Goal: Information Seeking & Learning: Learn about a topic

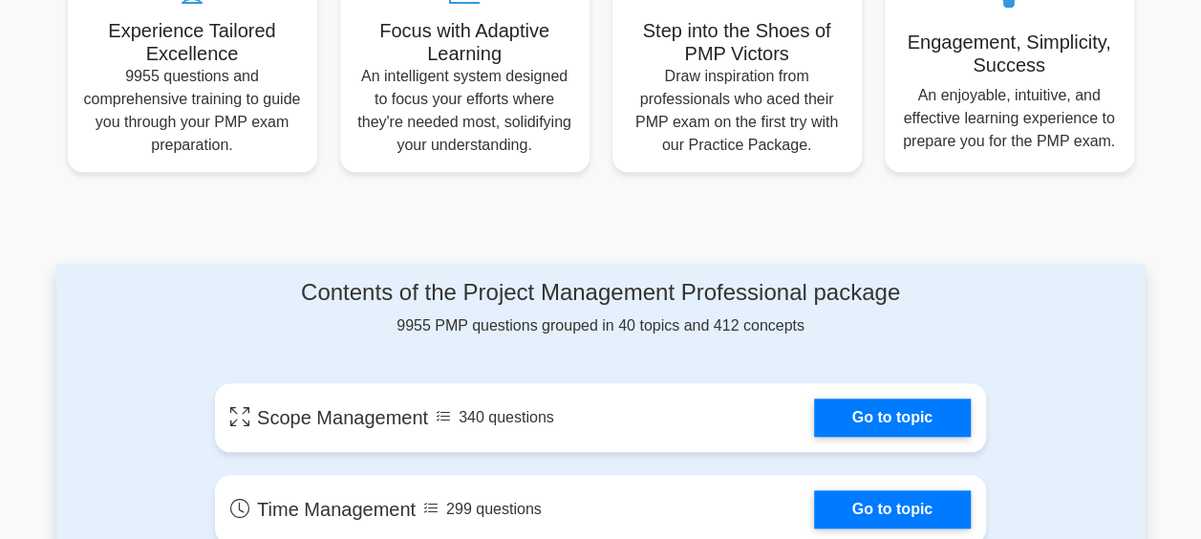
scroll to position [1044, 0]
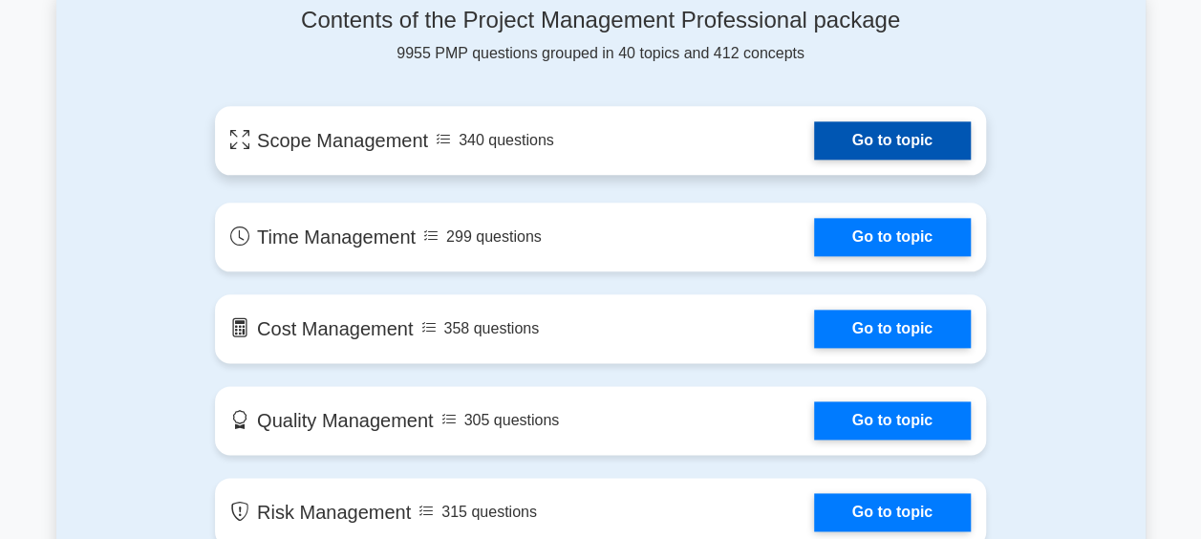
click at [900, 130] on link "Go to topic" at bounding box center [892, 140] width 157 height 38
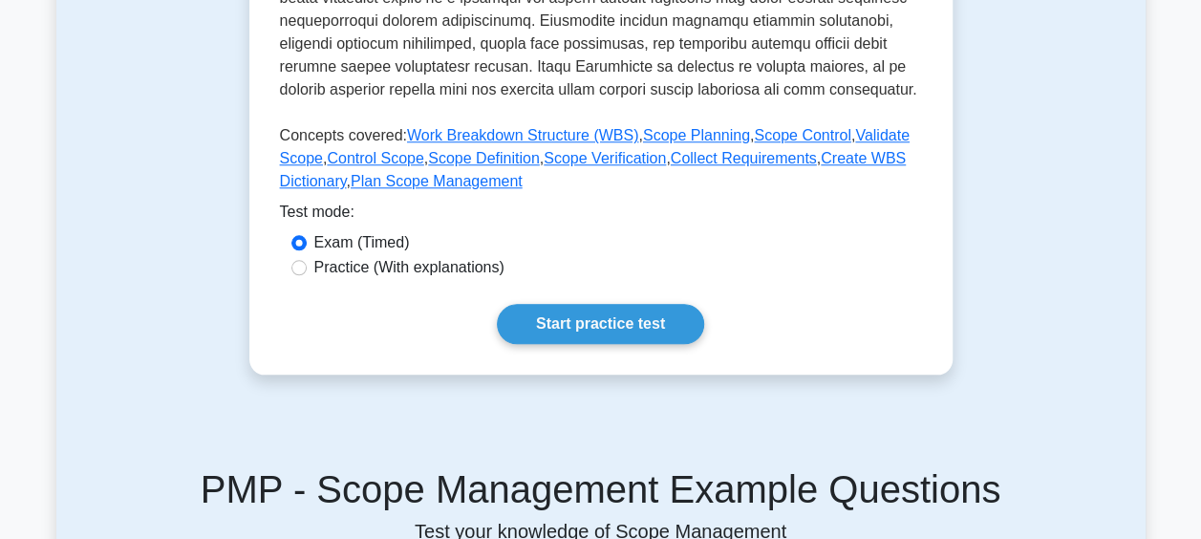
scroll to position [812, 0]
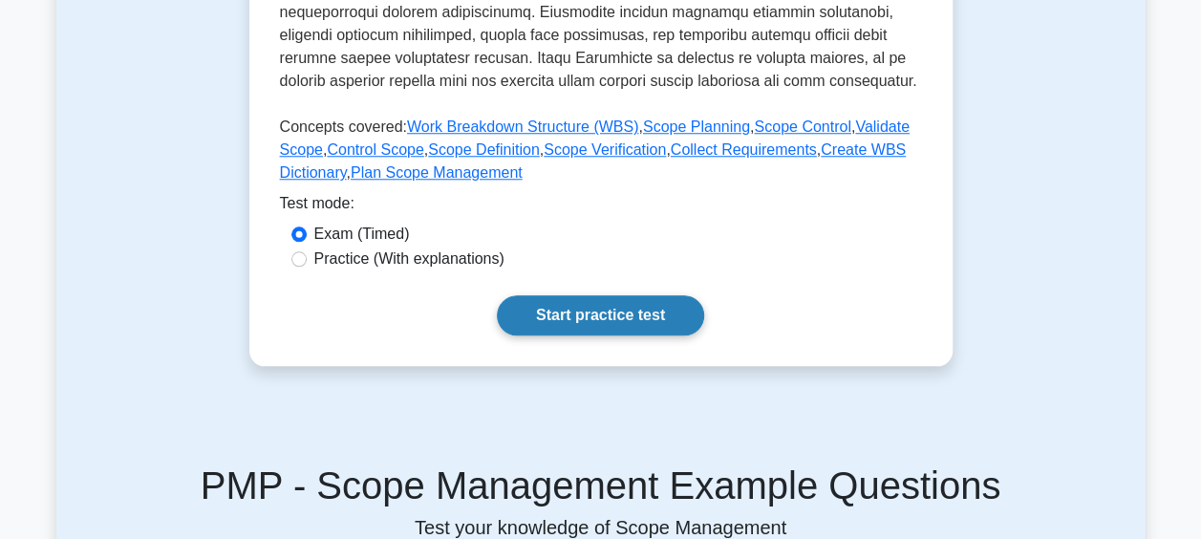
click at [653, 304] on link "Start practice test" at bounding box center [600, 315] width 207 height 40
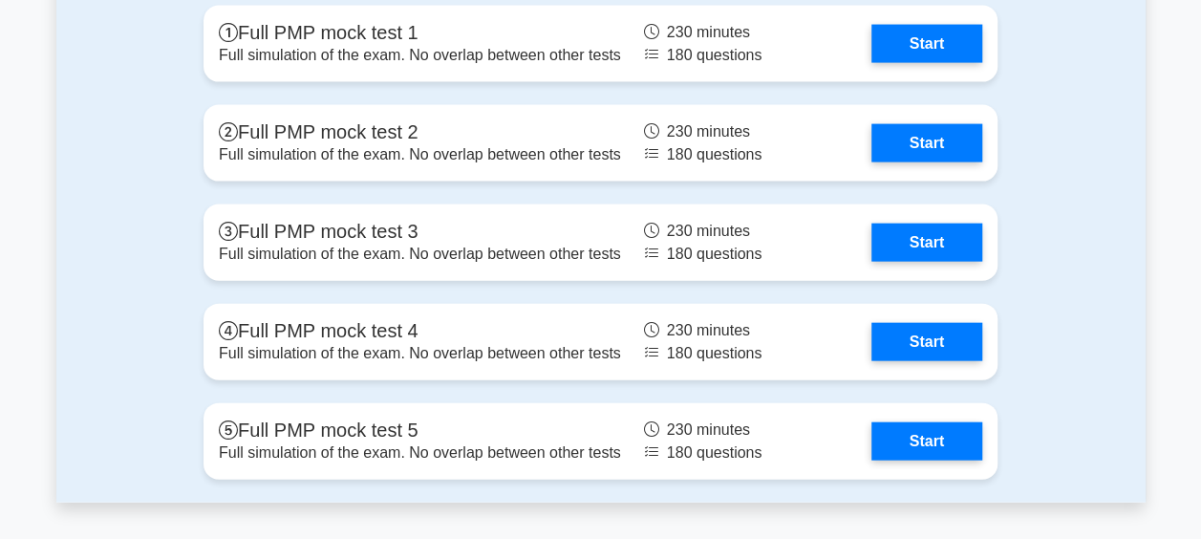
scroll to position [5598, 0]
